Goal: Transaction & Acquisition: Download file/media

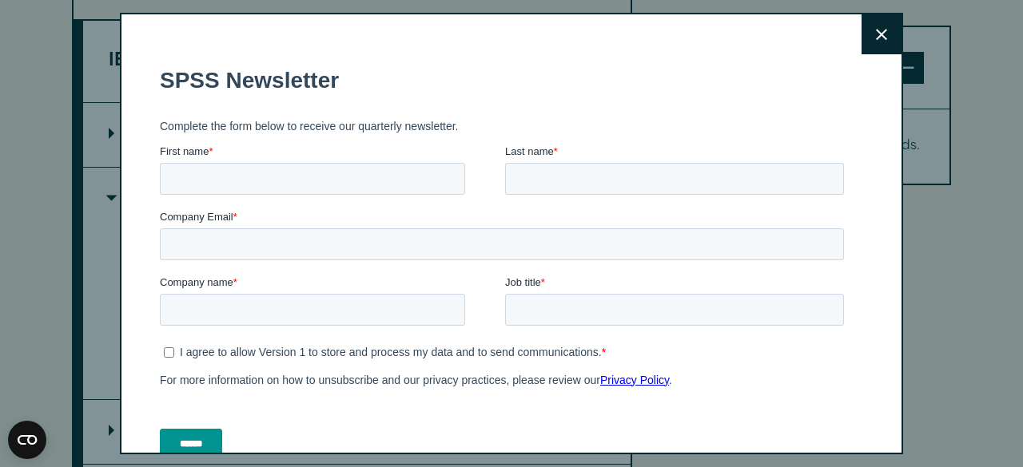
click at [869, 40] on button "Close" at bounding box center [881, 34] width 40 height 40
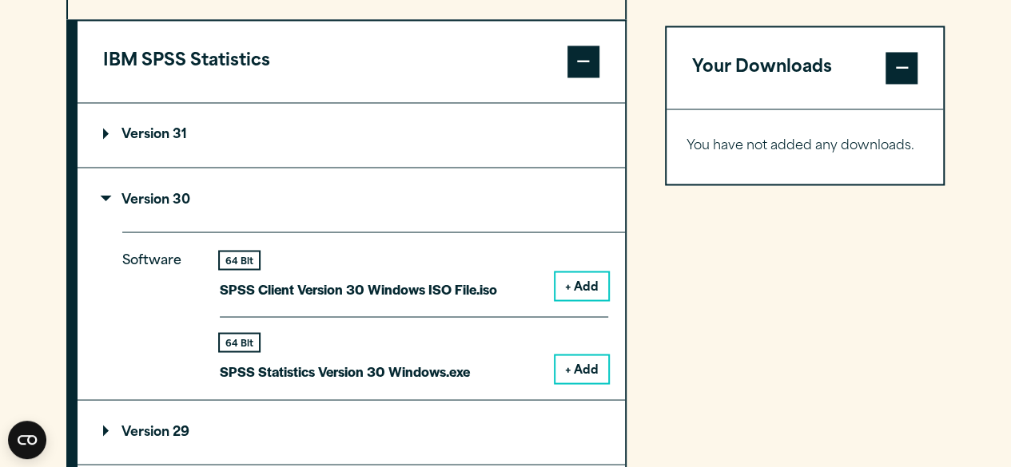
click at [592, 372] on button "+ Add" at bounding box center [581, 369] width 53 height 27
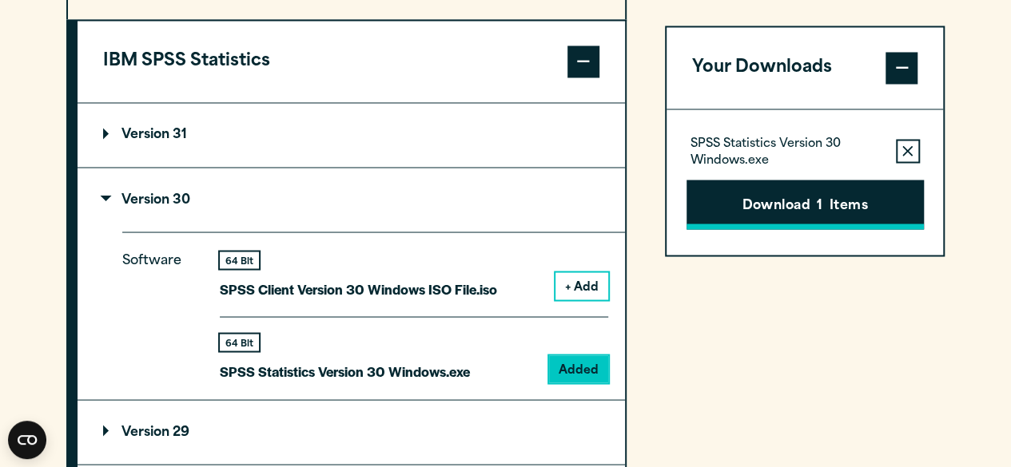
click at [809, 209] on button "Download 1 Items" at bounding box center [804, 205] width 237 height 50
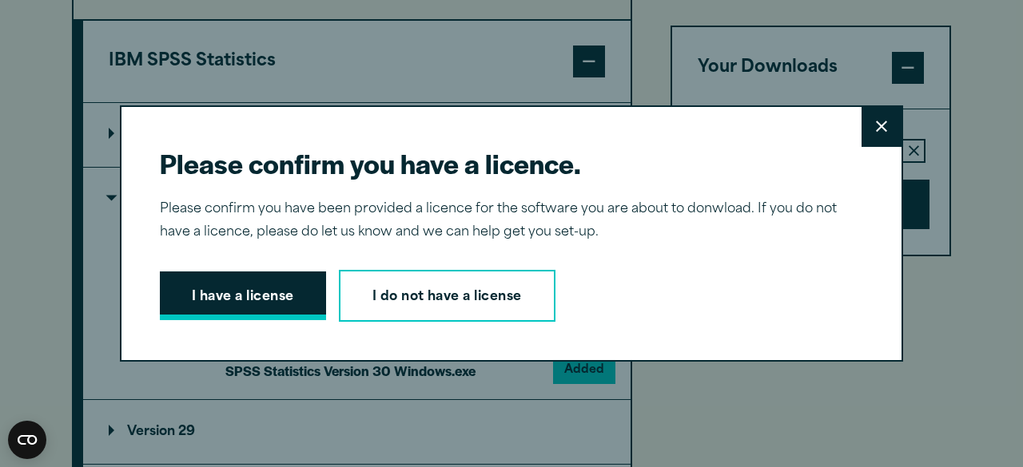
click at [248, 290] on button "I have a license" at bounding box center [243, 297] width 166 height 50
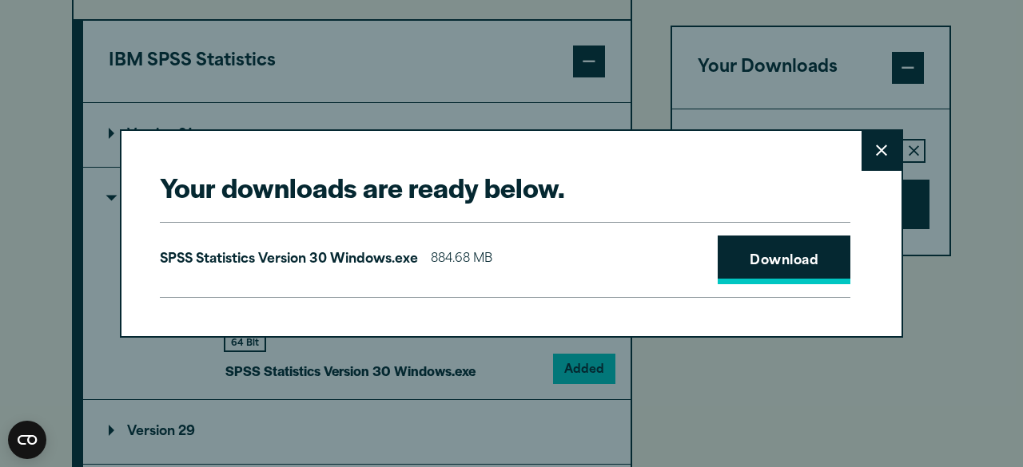
click at [771, 252] on link "Download" at bounding box center [783, 261] width 133 height 50
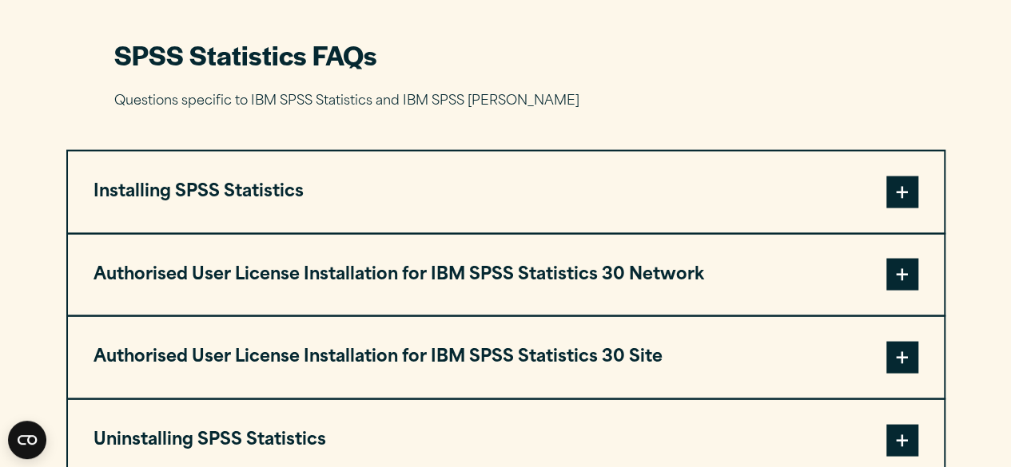
scroll to position [1598, 0]
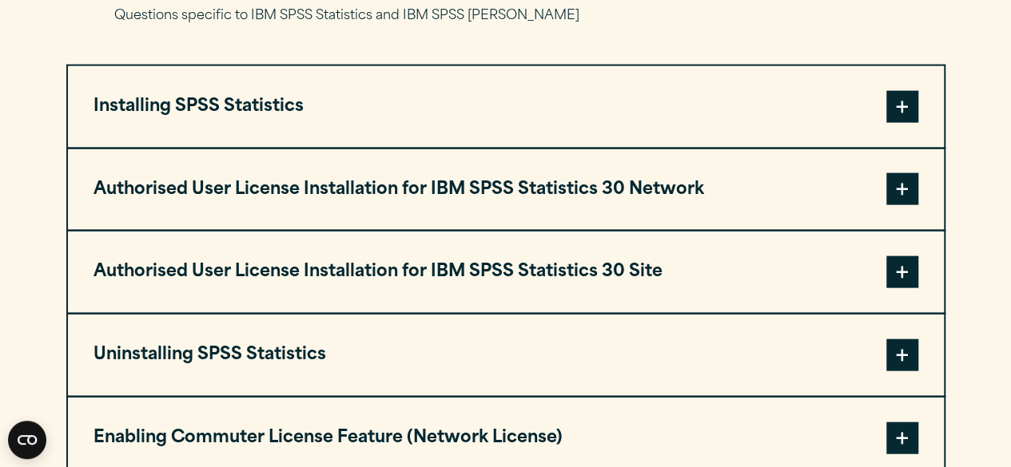
click at [422, 185] on button "Authorised User License Installation for IBM SPSS Statistics 30 Network" at bounding box center [506, 189] width 876 height 81
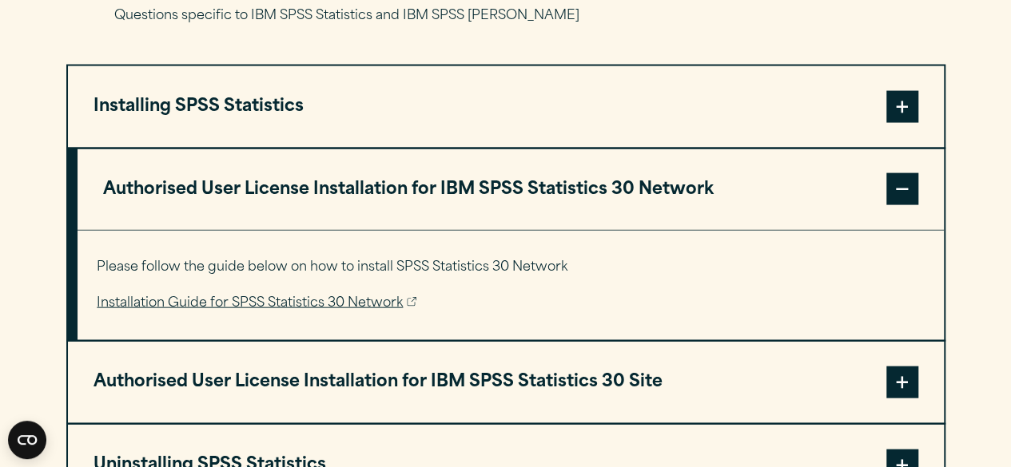
click at [422, 185] on button "Authorised User License Installation for IBM SPSS Statistics 30 Network" at bounding box center [510, 189] width 866 height 81
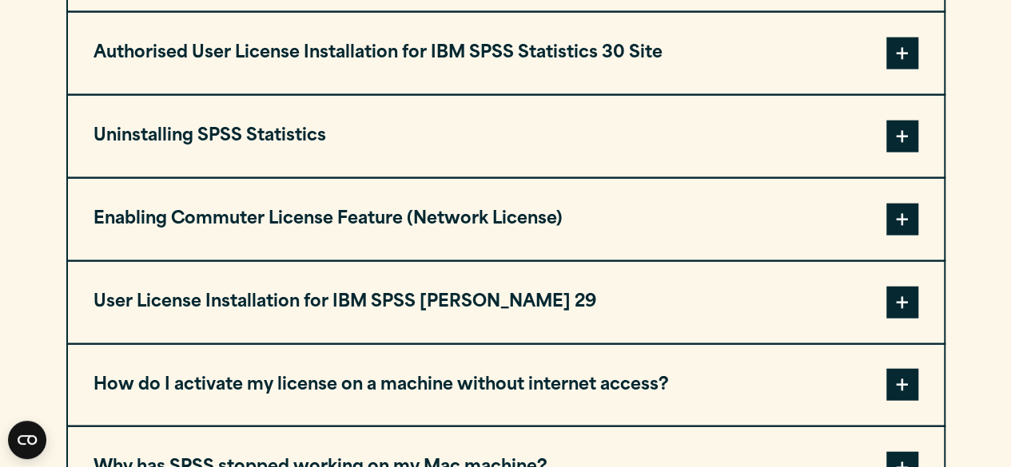
scroll to position [1838, 0]
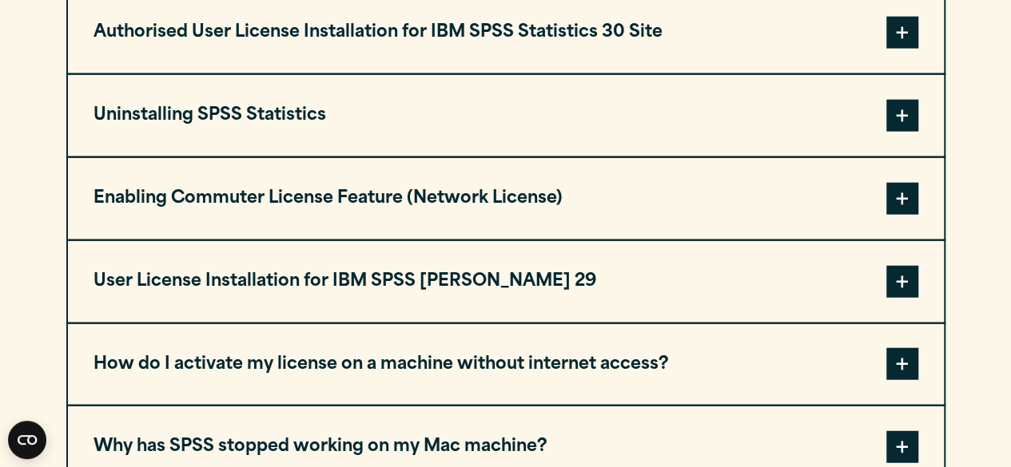
click at [340, 278] on button "User License Installation for IBM SPSS AMOS 29" at bounding box center [506, 281] width 876 height 81
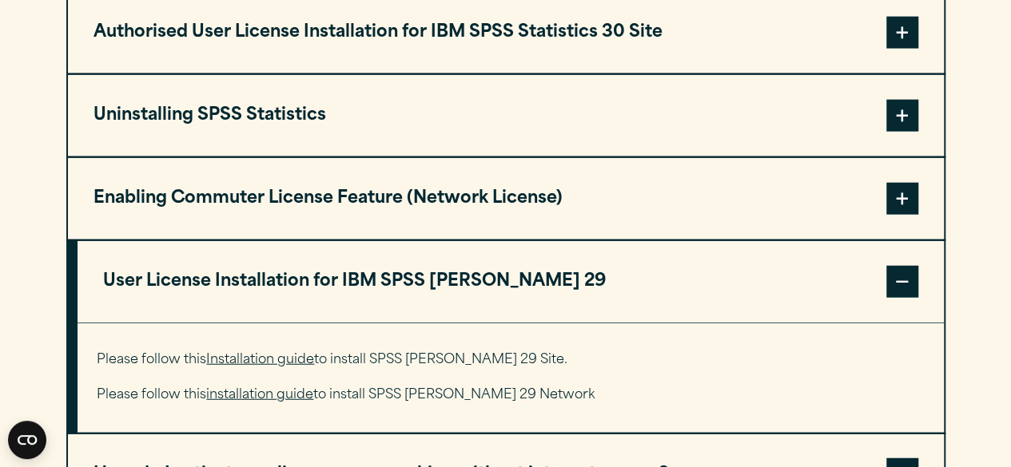
click at [340, 278] on button "User License Installation for IBM SPSS AMOS 29" at bounding box center [510, 281] width 866 height 81
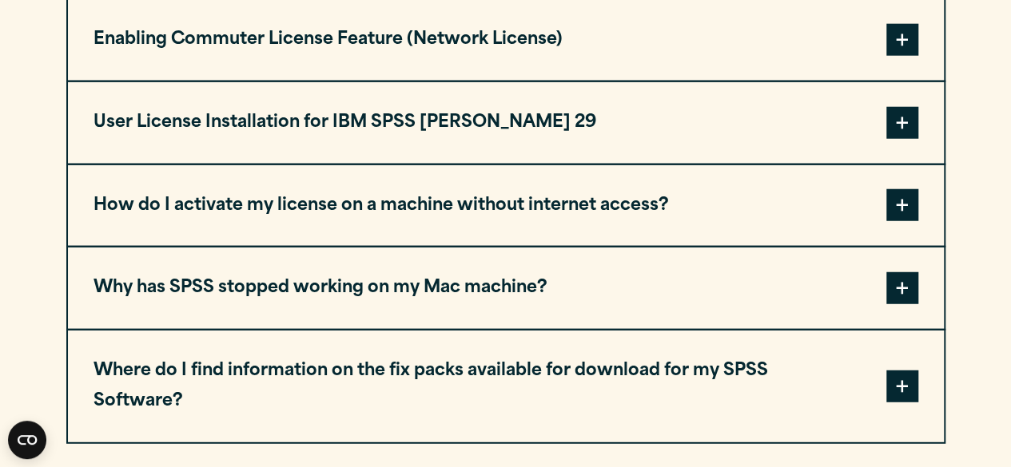
scroll to position [1997, 0]
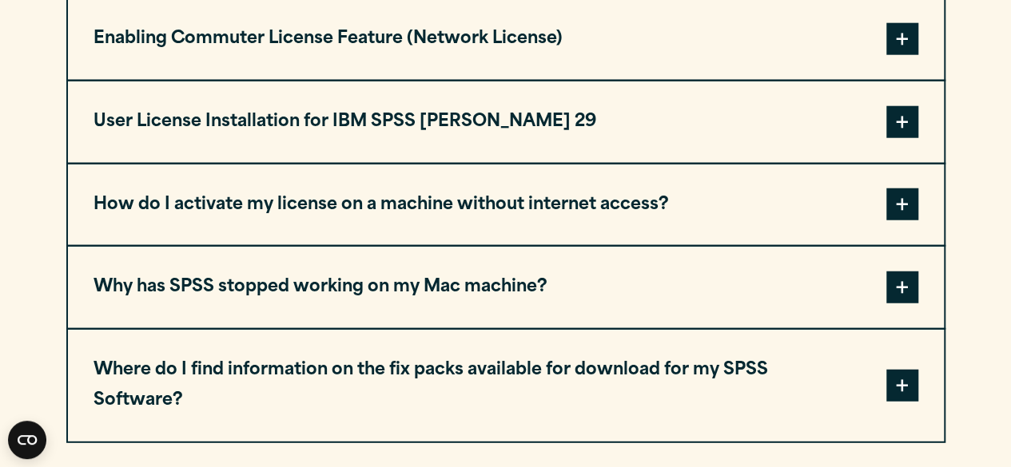
click at [344, 205] on button "How do I activate my license on a machine without internet access?" at bounding box center [506, 205] width 876 height 81
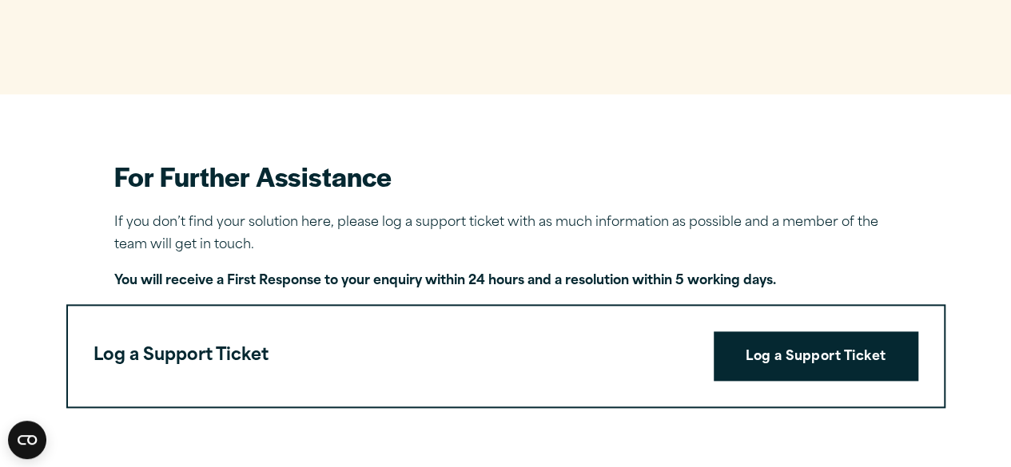
scroll to position [3708, 0]
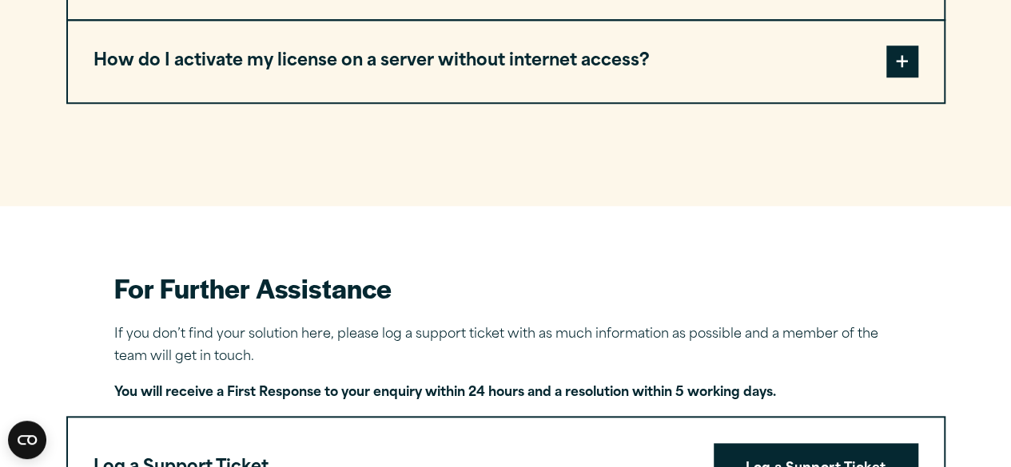
click at [752, 443] on link "Log a Support Ticket" at bounding box center [815, 468] width 205 height 50
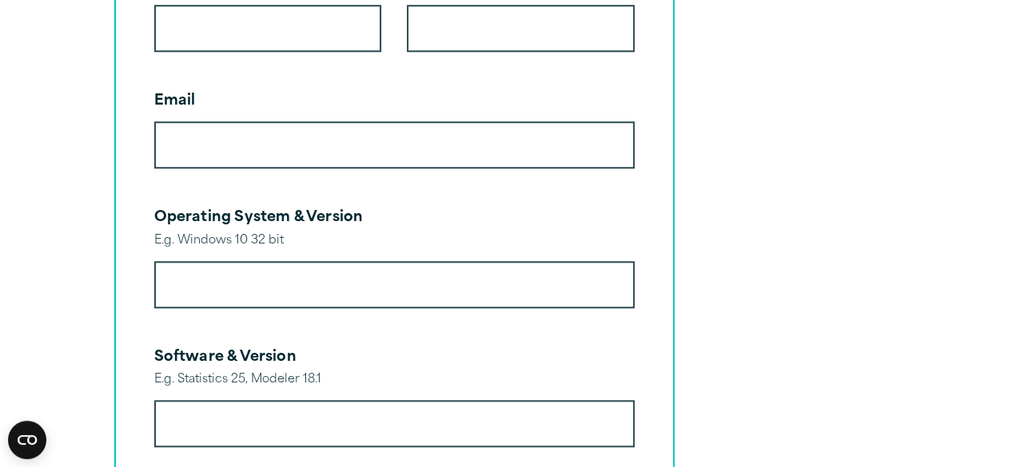
scroll to position [559, 0]
